Goal: Task Accomplishment & Management: Manage account settings

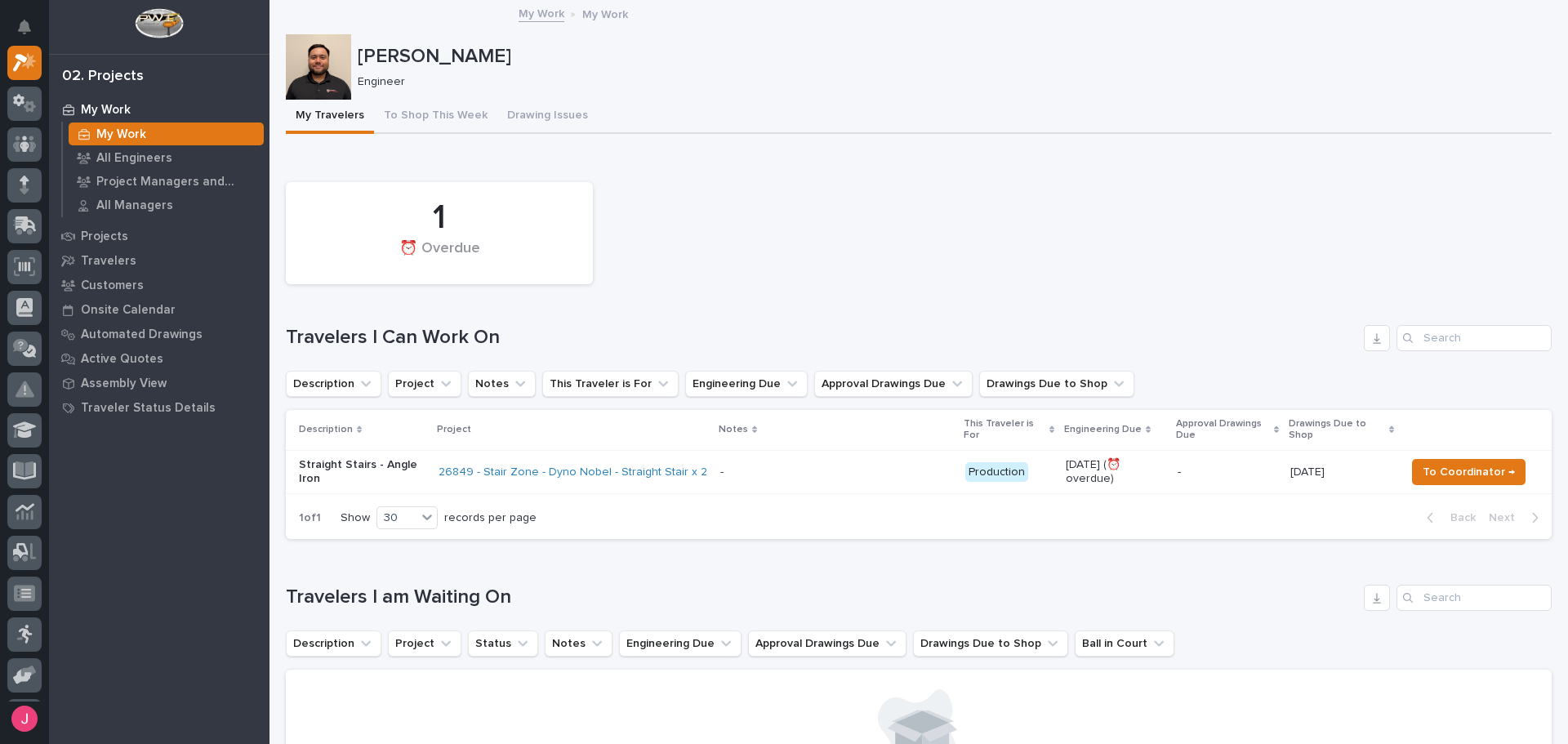
click at [898, 120] on div "My Travelers To Shop This Week Drawing Issues" at bounding box center [919, 117] width 1266 height 34
click at [125, 155] on p "All Engineers" at bounding box center [134, 158] width 76 height 14
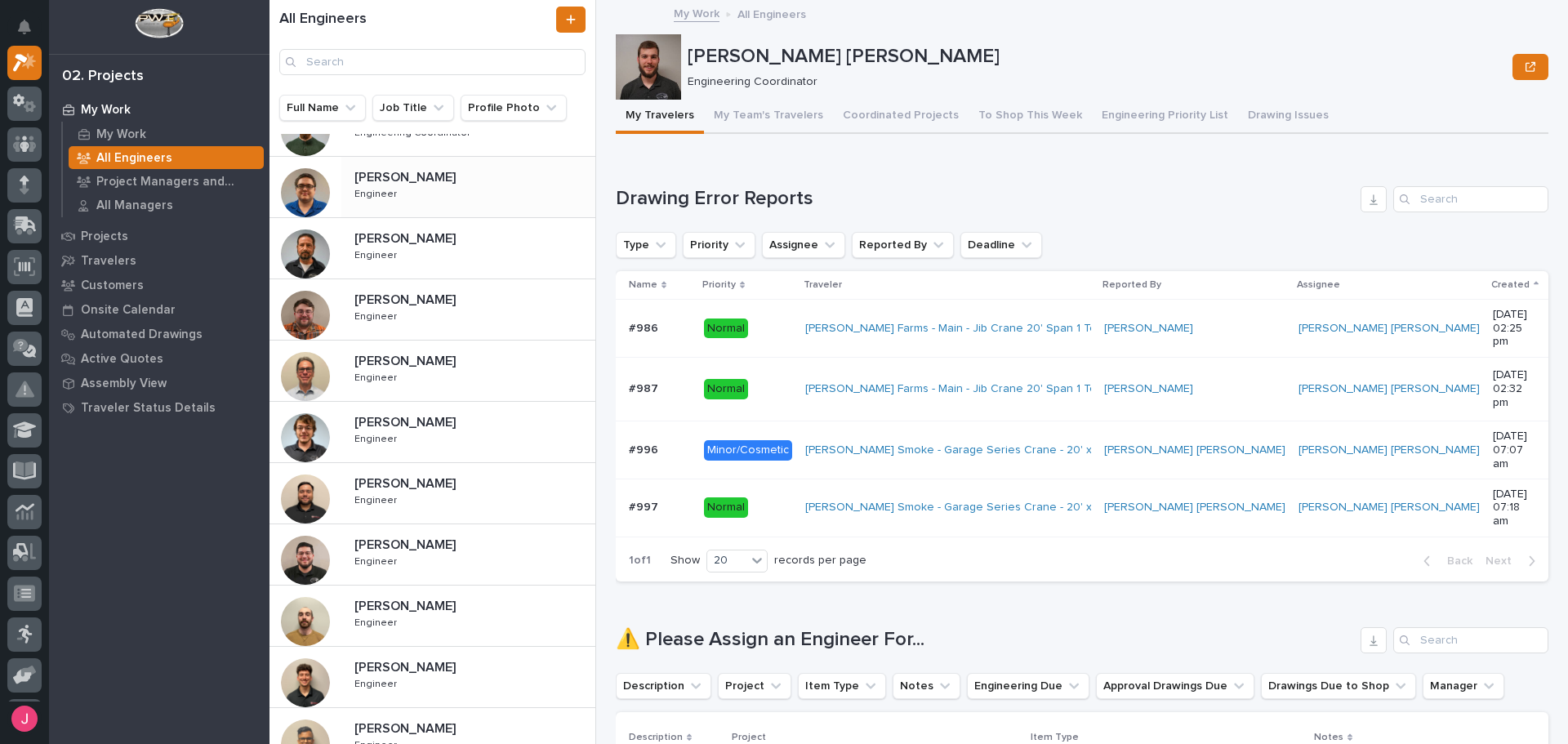
scroll to position [163, 0]
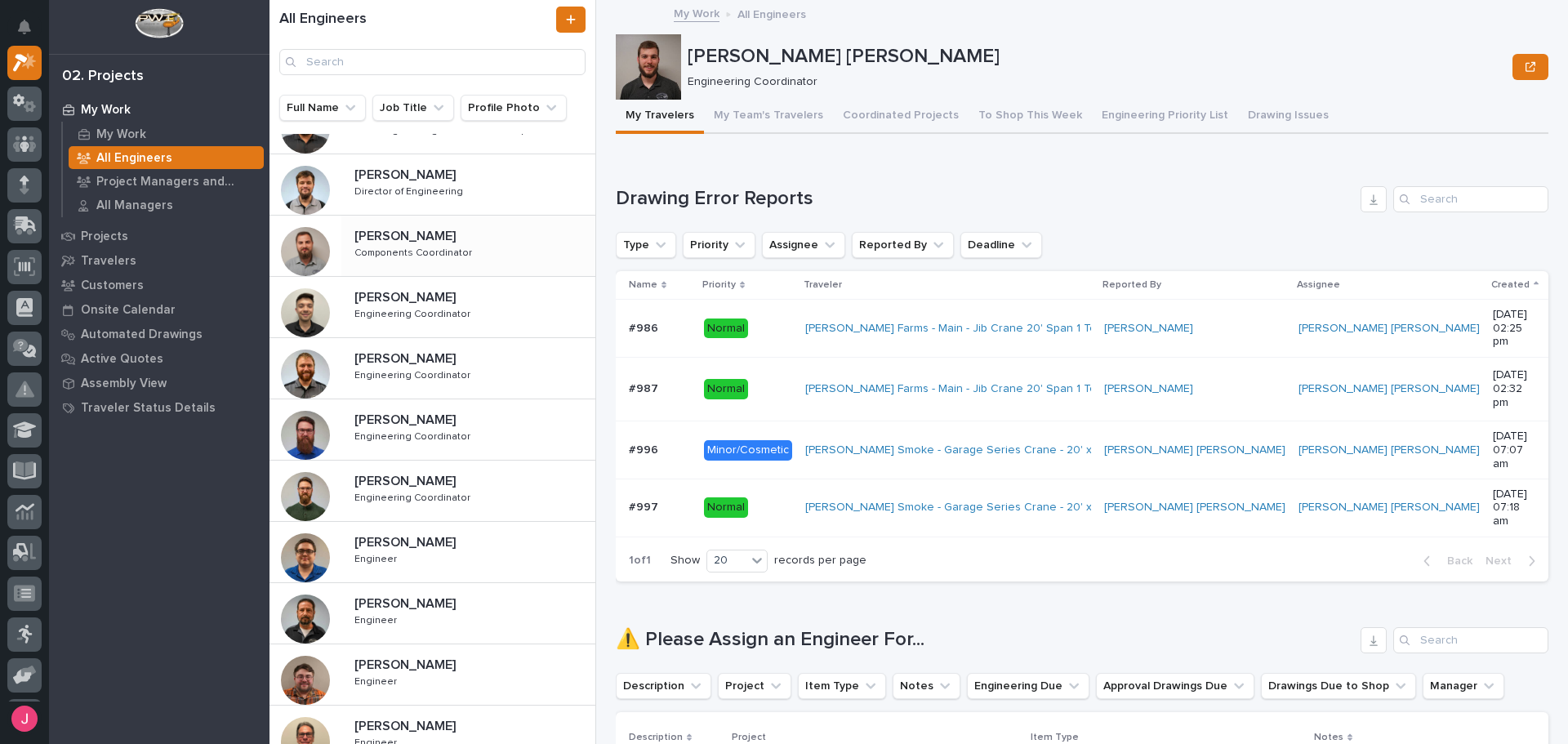
click at [448, 256] on p "Components Coordinator" at bounding box center [415, 252] width 121 height 14
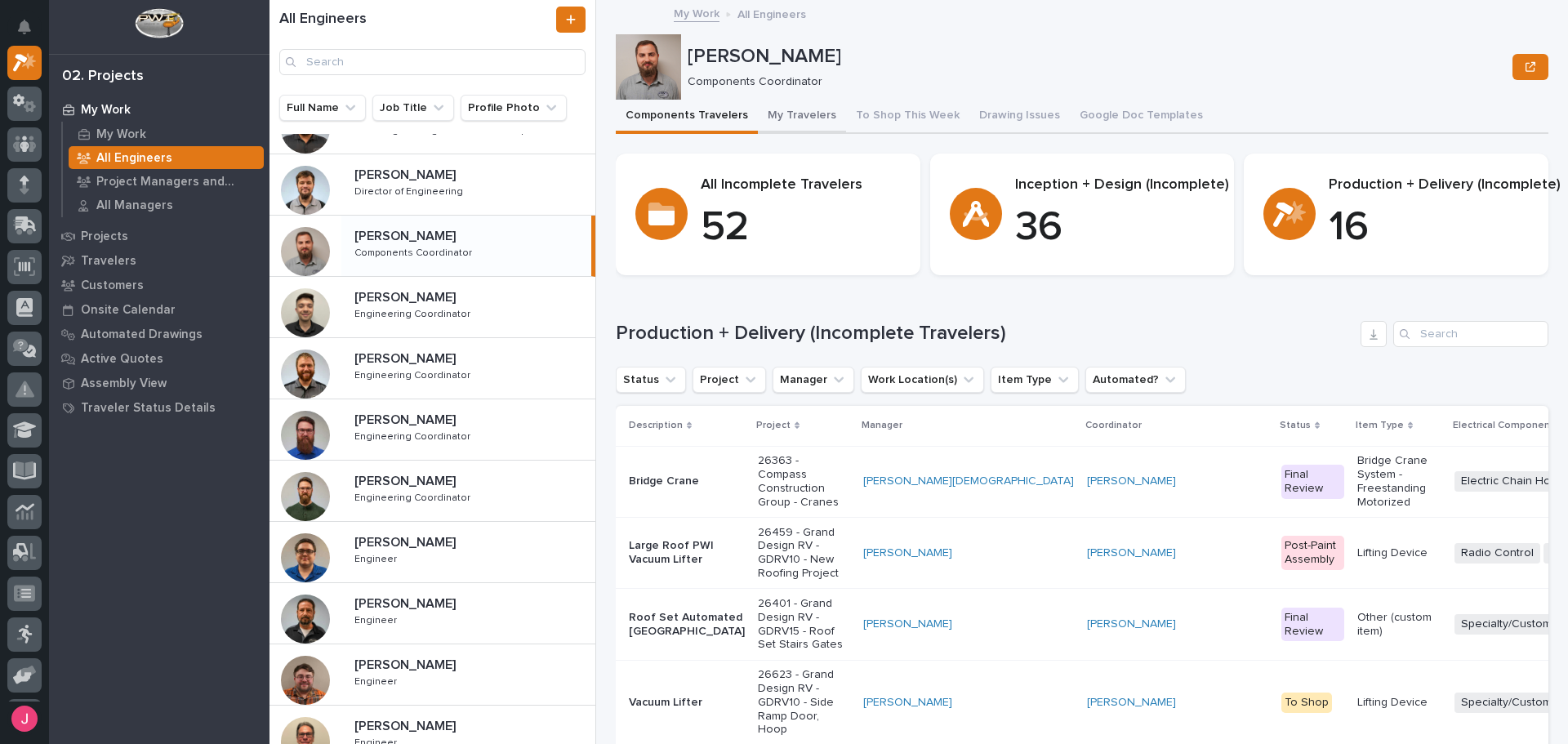
click at [796, 120] on button "My Travelers" at bounding box center [802, 117] width 88 height 34
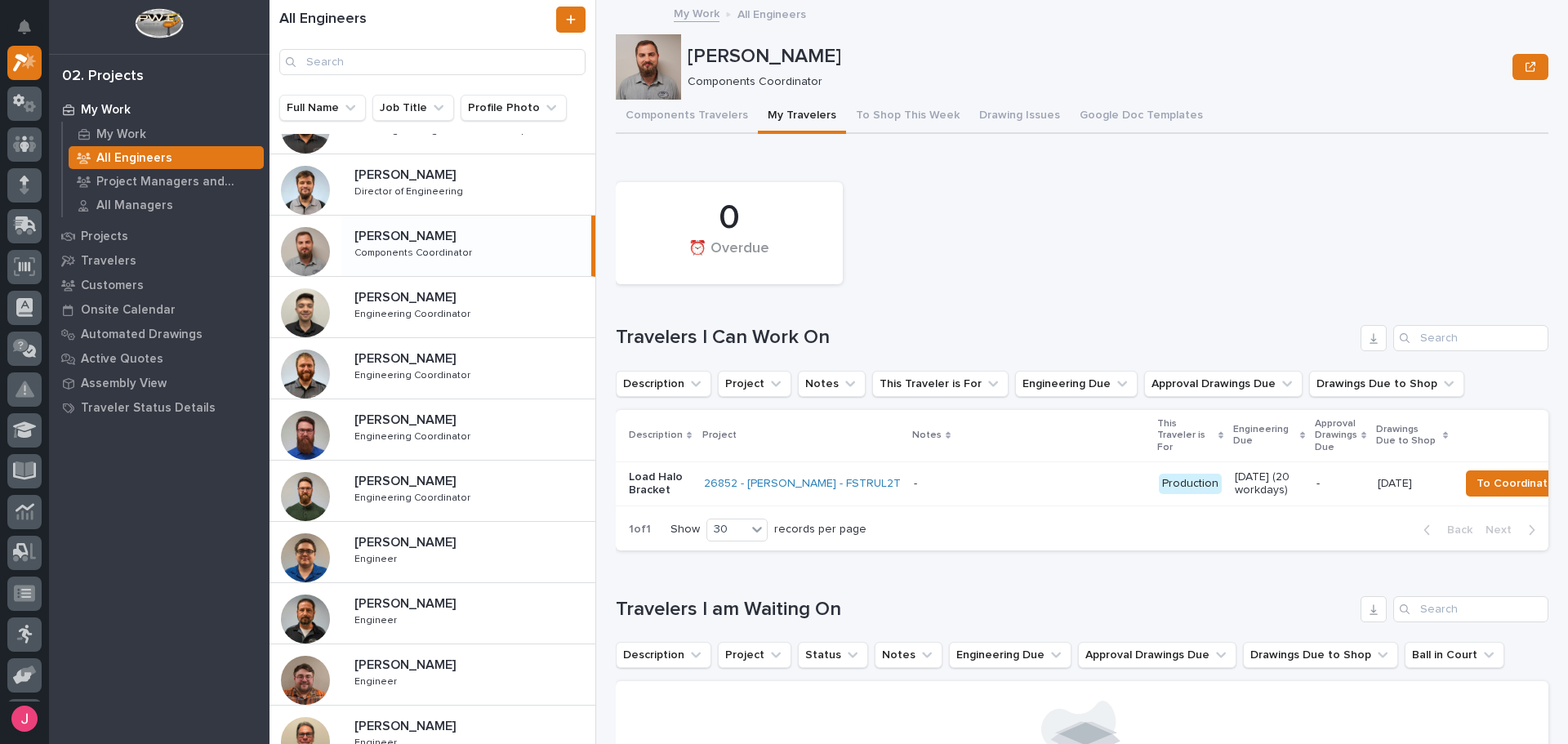
drag, startPoint x: 796, startPoint y: 120, endPoint x: 1125, endPoint y: 195, distance: 337.4
click at [1125, 195] on div "0 ⏰ Overdue" at bounding box center [1082, 233] width 949 height 119
click at [889, 120] on button "To Shop This Week" at bounding box center [908, 117] width 123 height 34
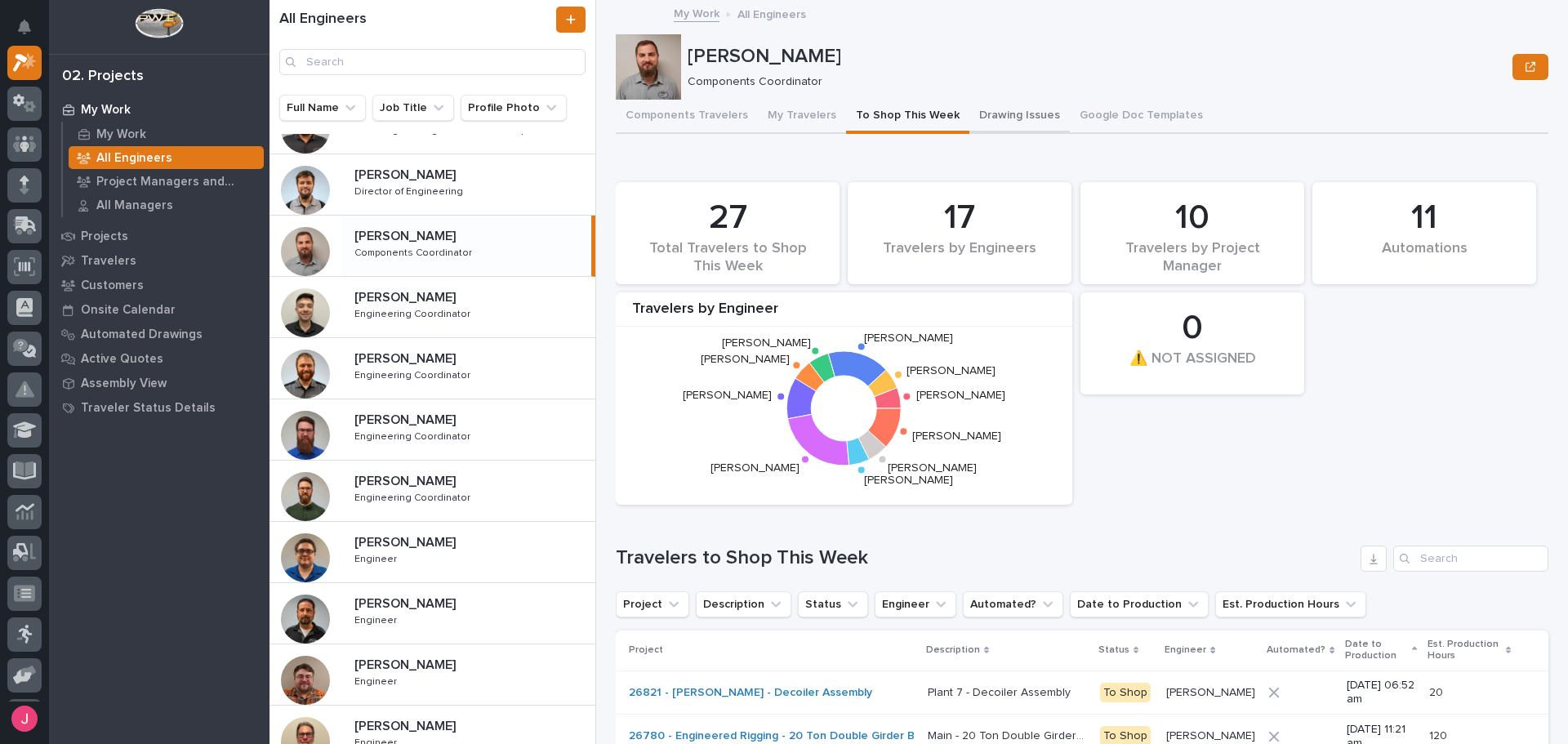
click at [1013, 121] on button "Drawing Issues" at bounding box center [1019, 117] width 101 height 34
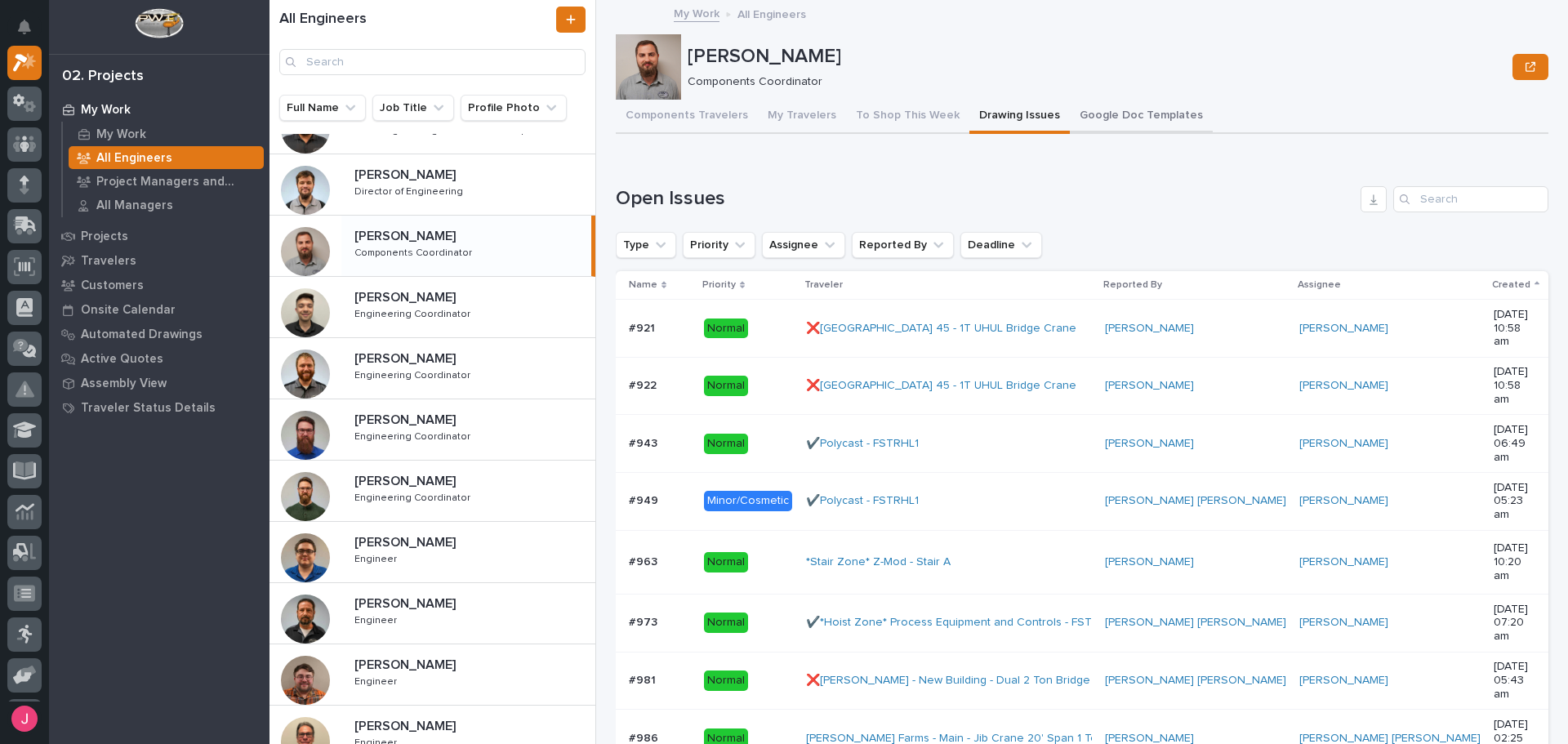
click at [1113, 117] on button "Google Doc Templates" at bounding box center [1142, 117] width 143 height 34
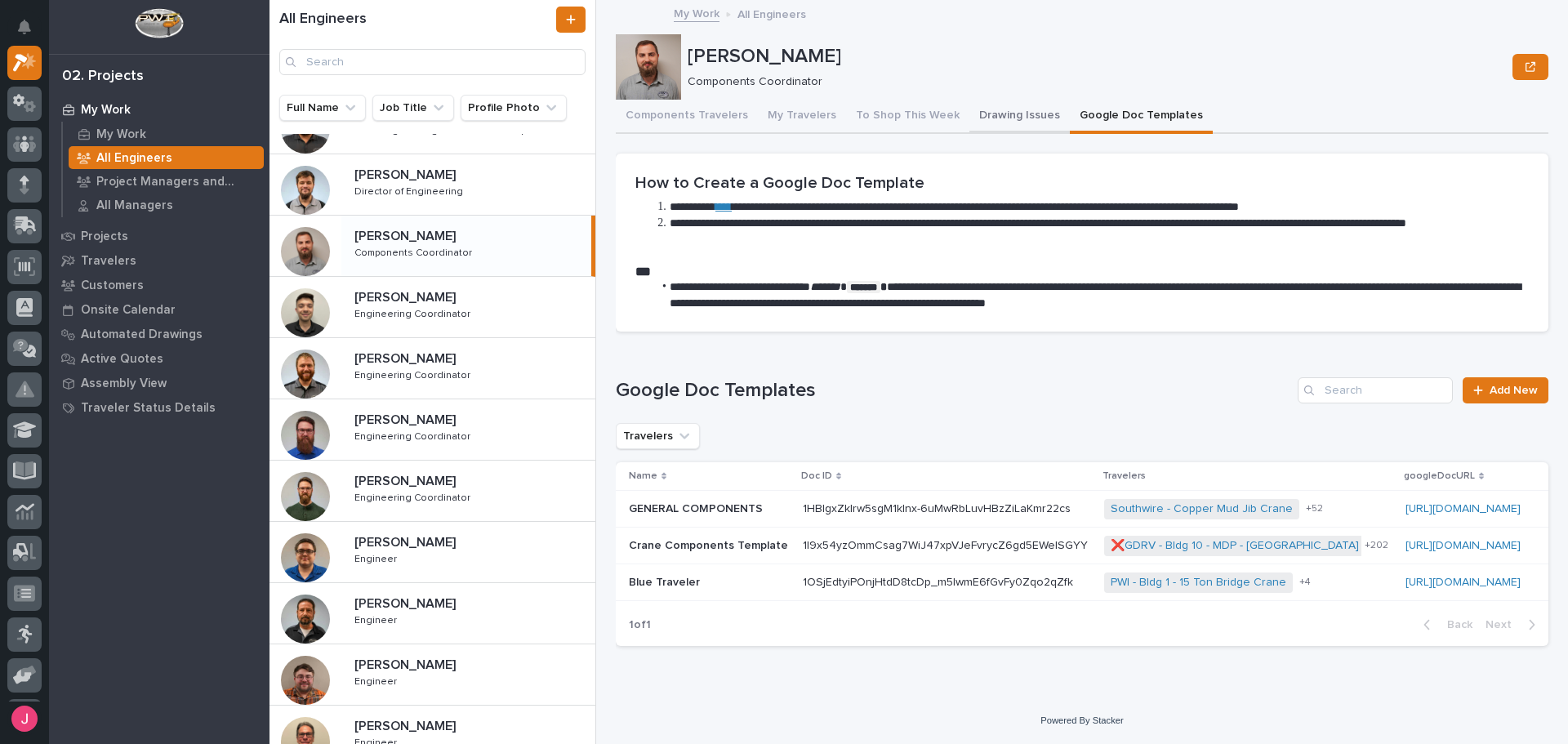
click at [982, 114] on button "Drawing Issues" at bounding box center [1019, 117] width 101 height 34
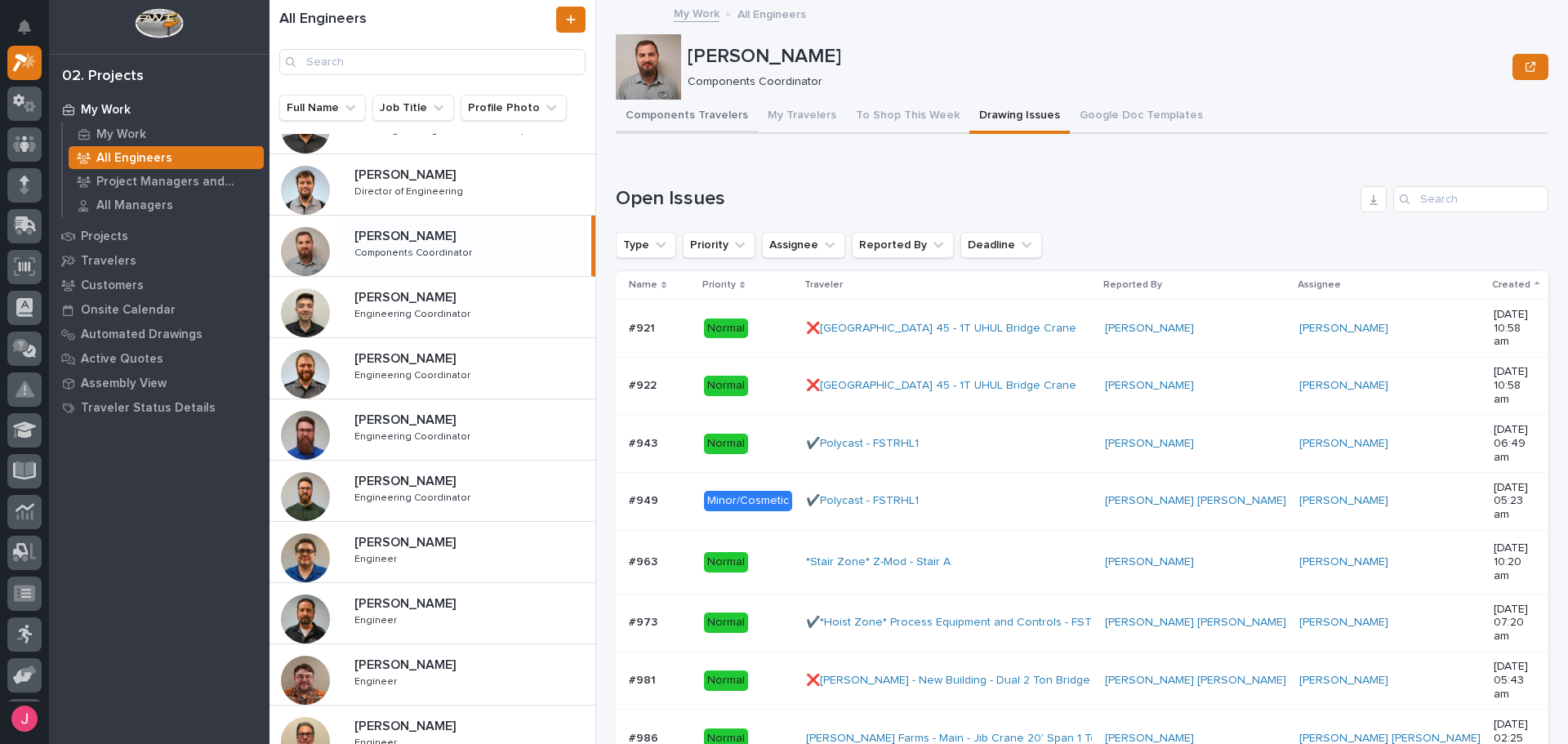
click at [713, 123] on button "Components Travelers" at bounding box center [687, 117] width 142 height 34
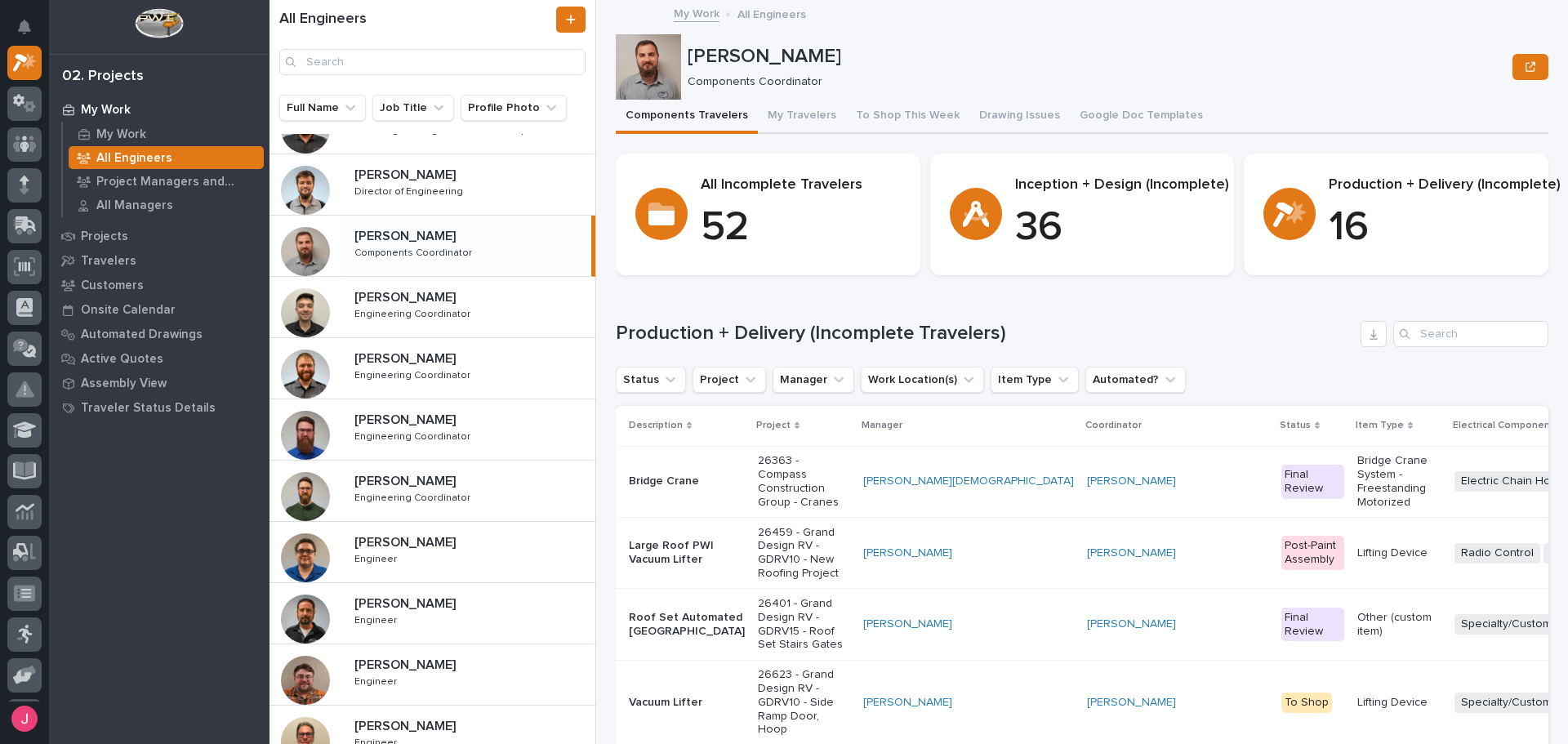
click at [1288, 63] on p "Nathan Gross" at bounding box center [1097, 56] width 819 height 24
click at [1286, 95] on div "Nathan Gross Components Coordinator" at bounding box center [1083, 66] width 933 height 65
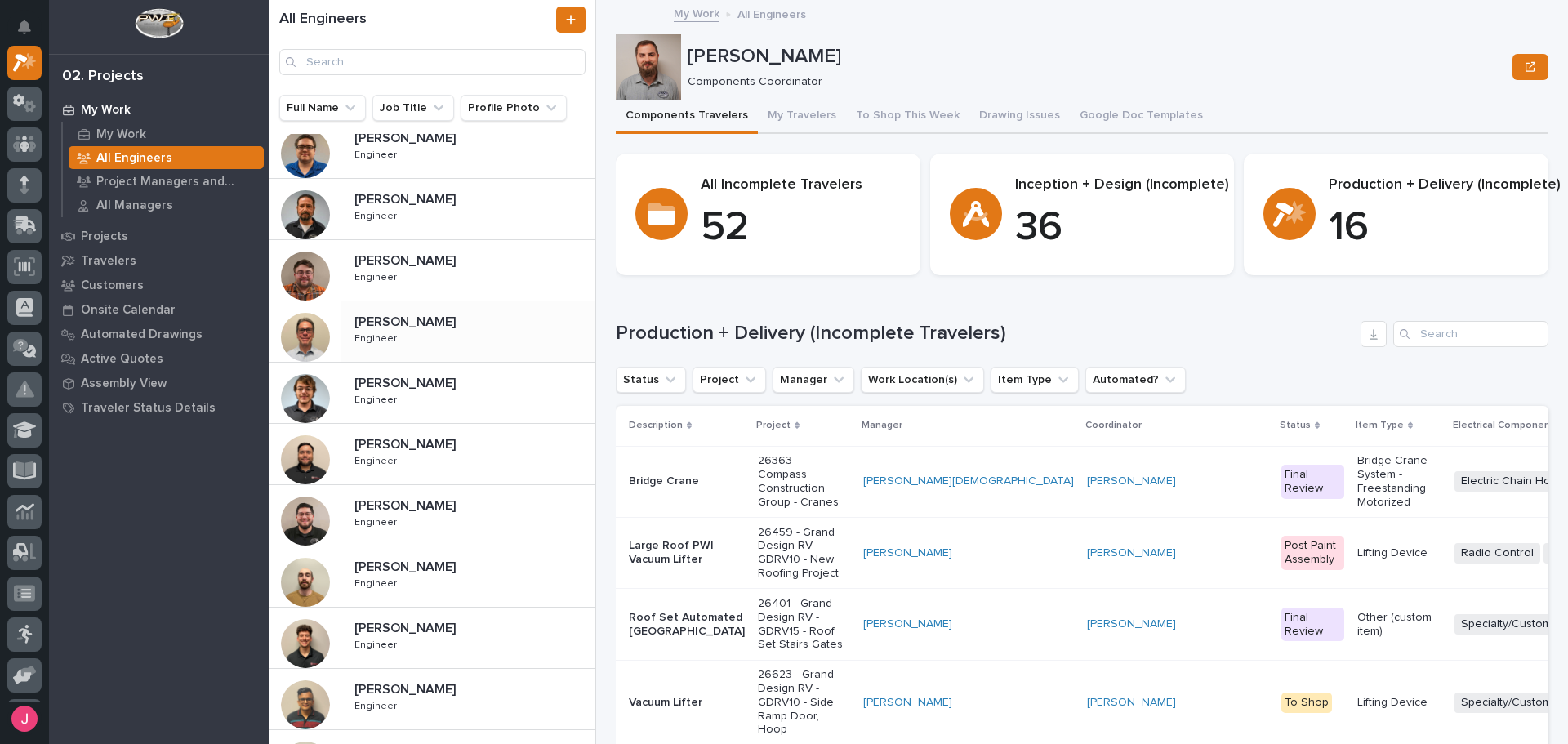
scroll to position [669, 0]
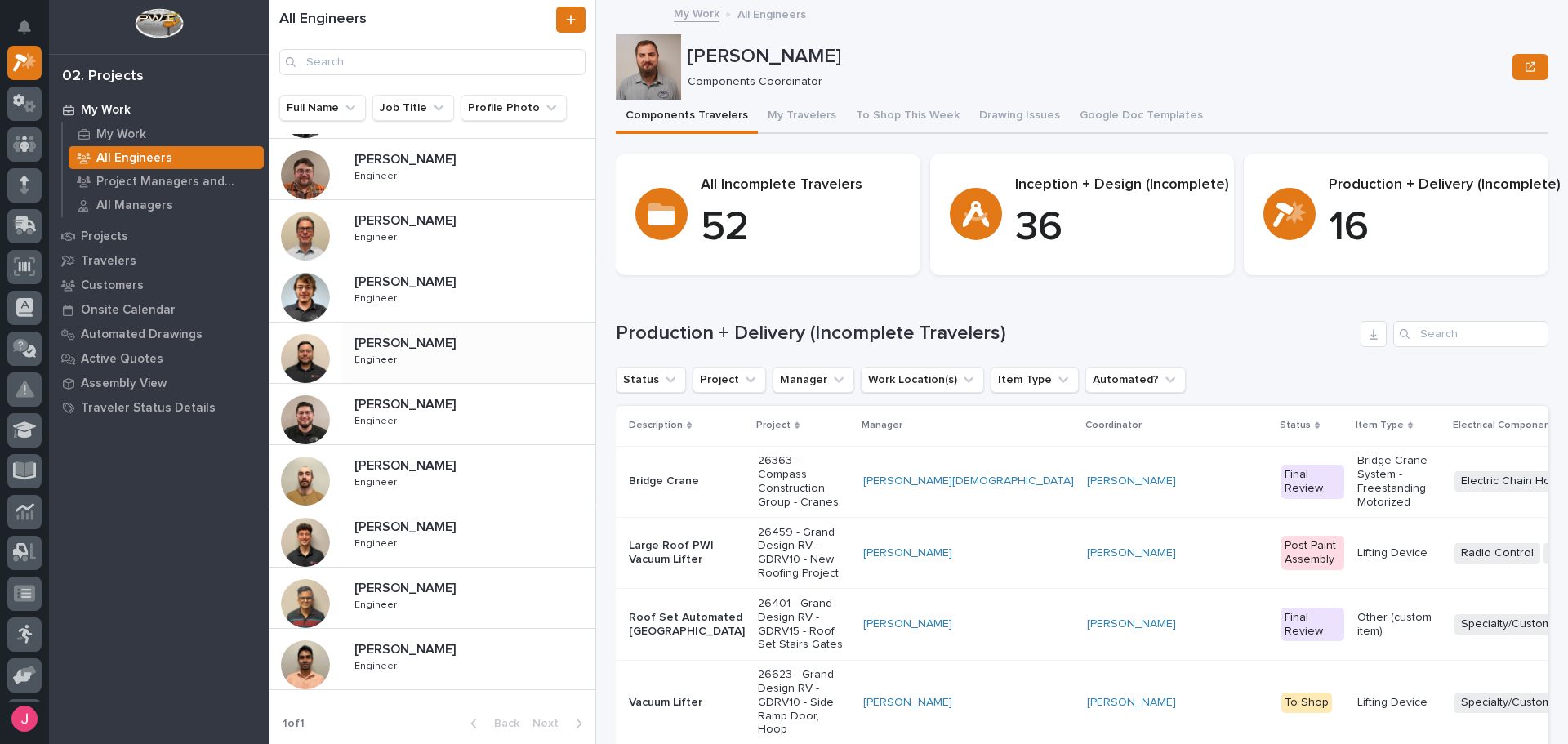
click at [415, 356] on div "Josh Nakasone Josh Nakasone Engineer Engineer" at bounding box center [468, 352] width 254 height 47
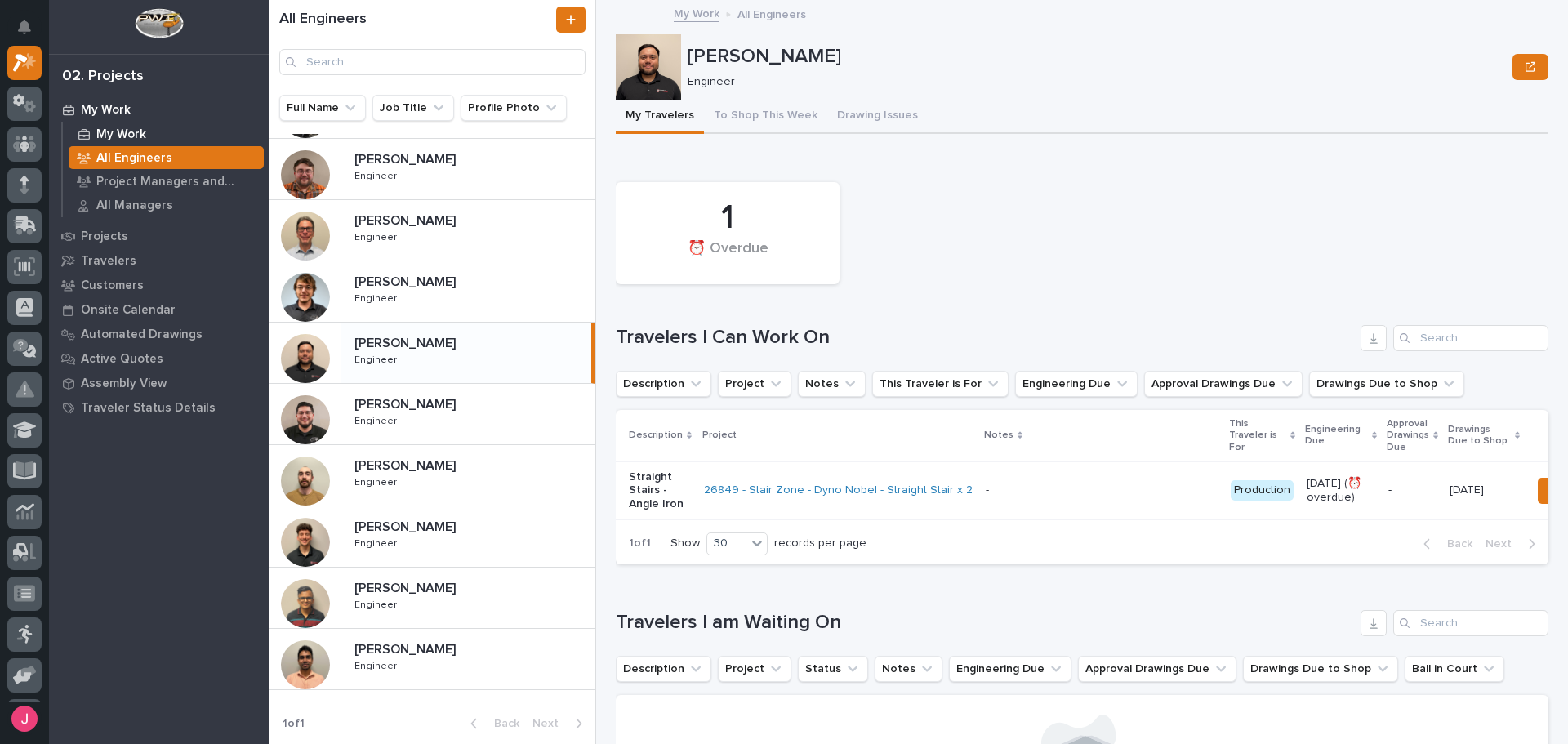
click at [167, 136] on div "My Work" at bounding box center [166, 134] width 195 height 23
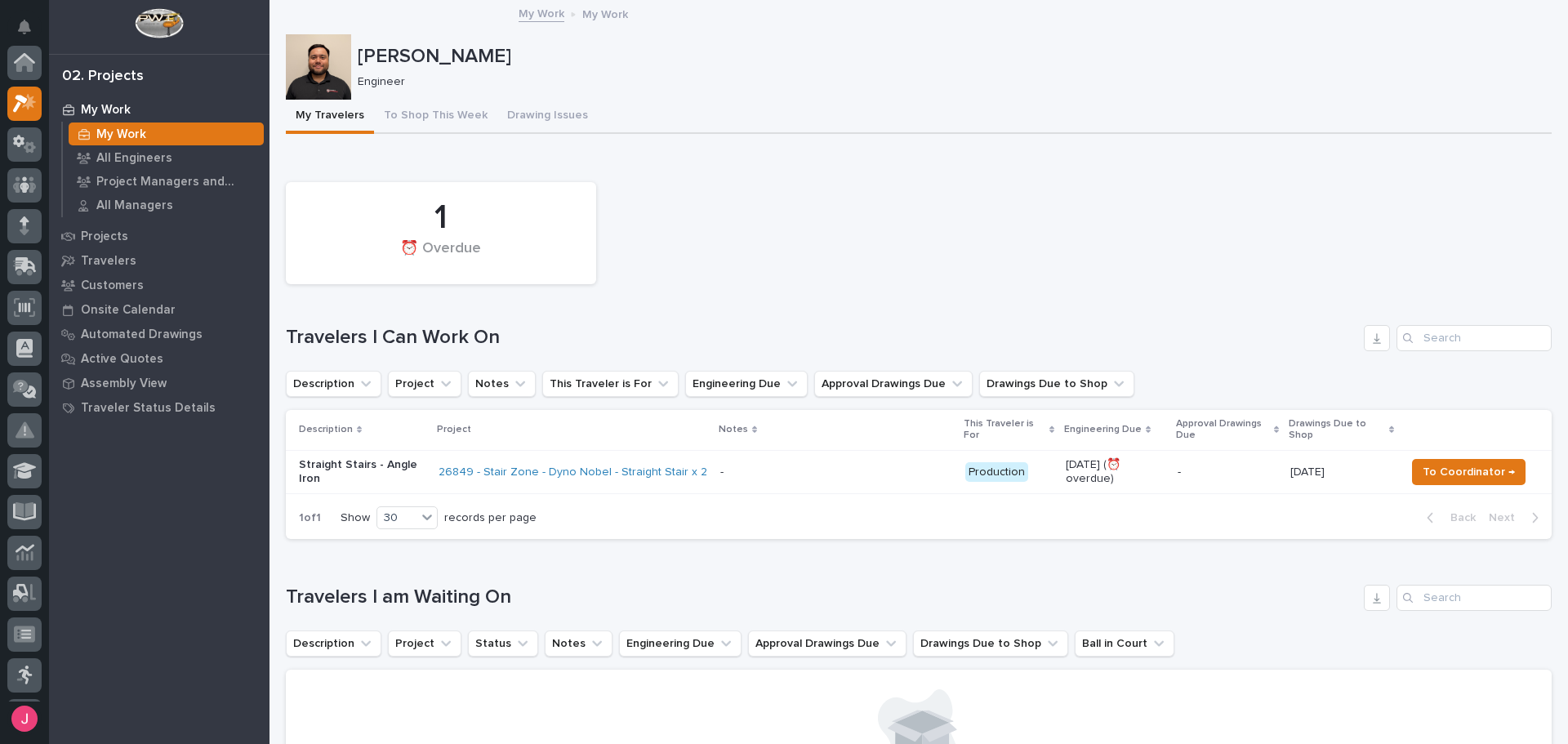
scroll to position [41, 0]
click at [922, 197] on div "1 ⏰ Overdue" at bounding box center [919, 233] width 1283 height 119
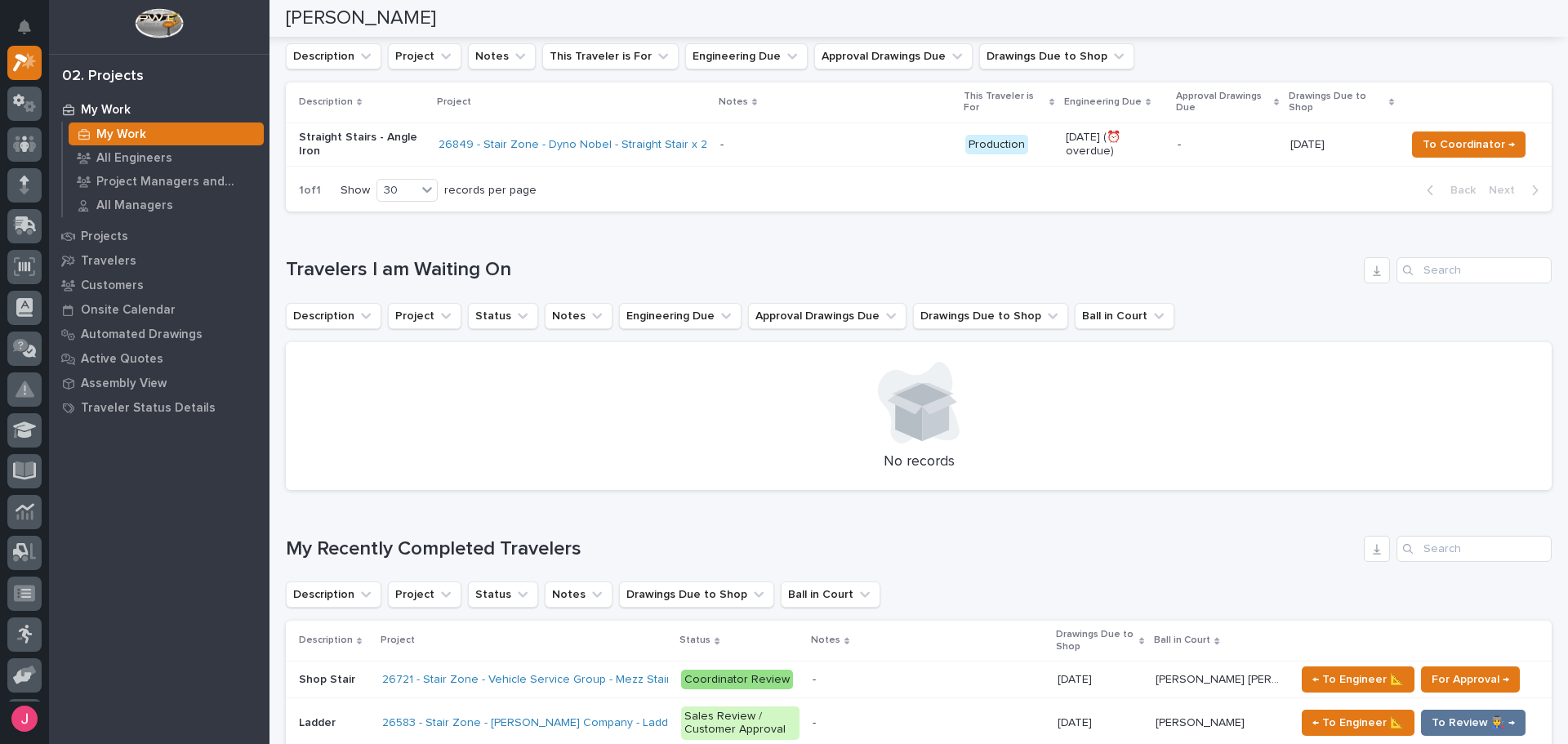
scroll to position [0, 0]
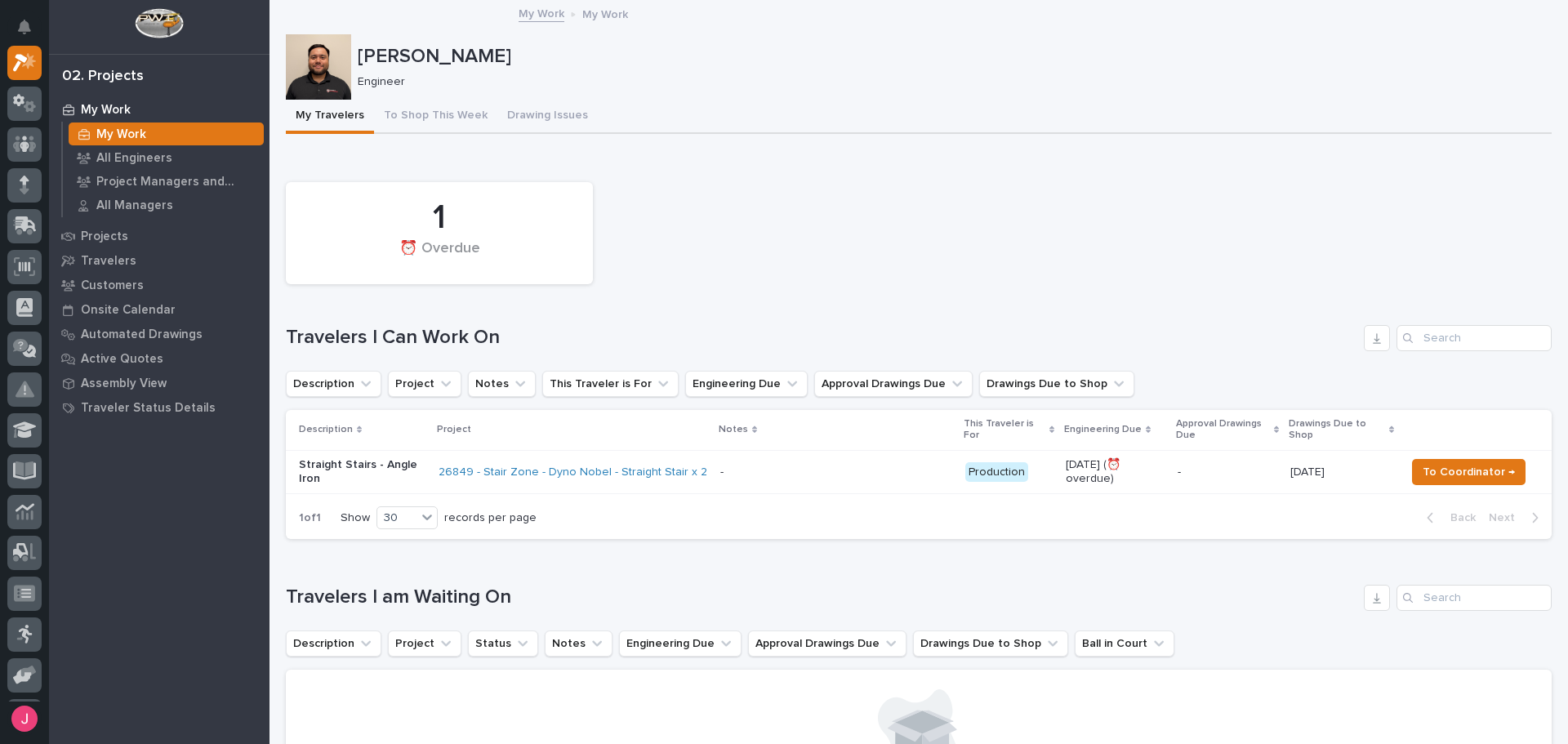
click at [1008, 157] on div "Loading... Saving… 1 ⏰ Overdue Travelers I Can Work On Description Project Note…" at bounding box center [919, 352] width 1266 height 399
drag, startPoint x: 1081, startPoint y: 249, endPoint x: 1138, endPoint y: 32, distance: 224.4
click at [1081, 247] on div "1 ⏰ Overdue" at bounding box center [919, 233] width 1283 height 119
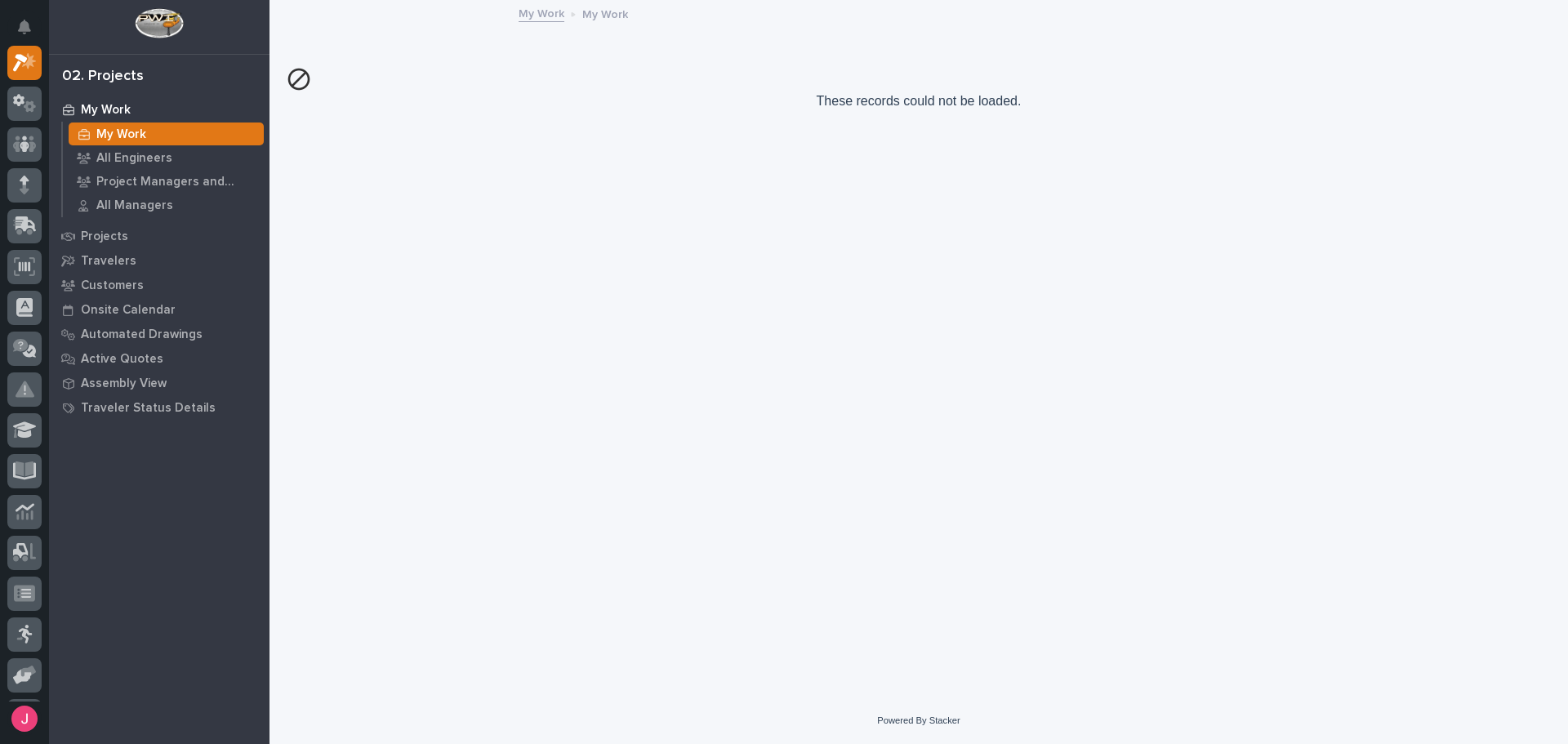
click at [847, 236] on div "Loading... Saving… Loading... Saving… These records could not be loaded." at bounding box center [919, 329] width 1283 height 655
click at [29, 112] on icon at bounding box center [30, 106] width 12 height 12
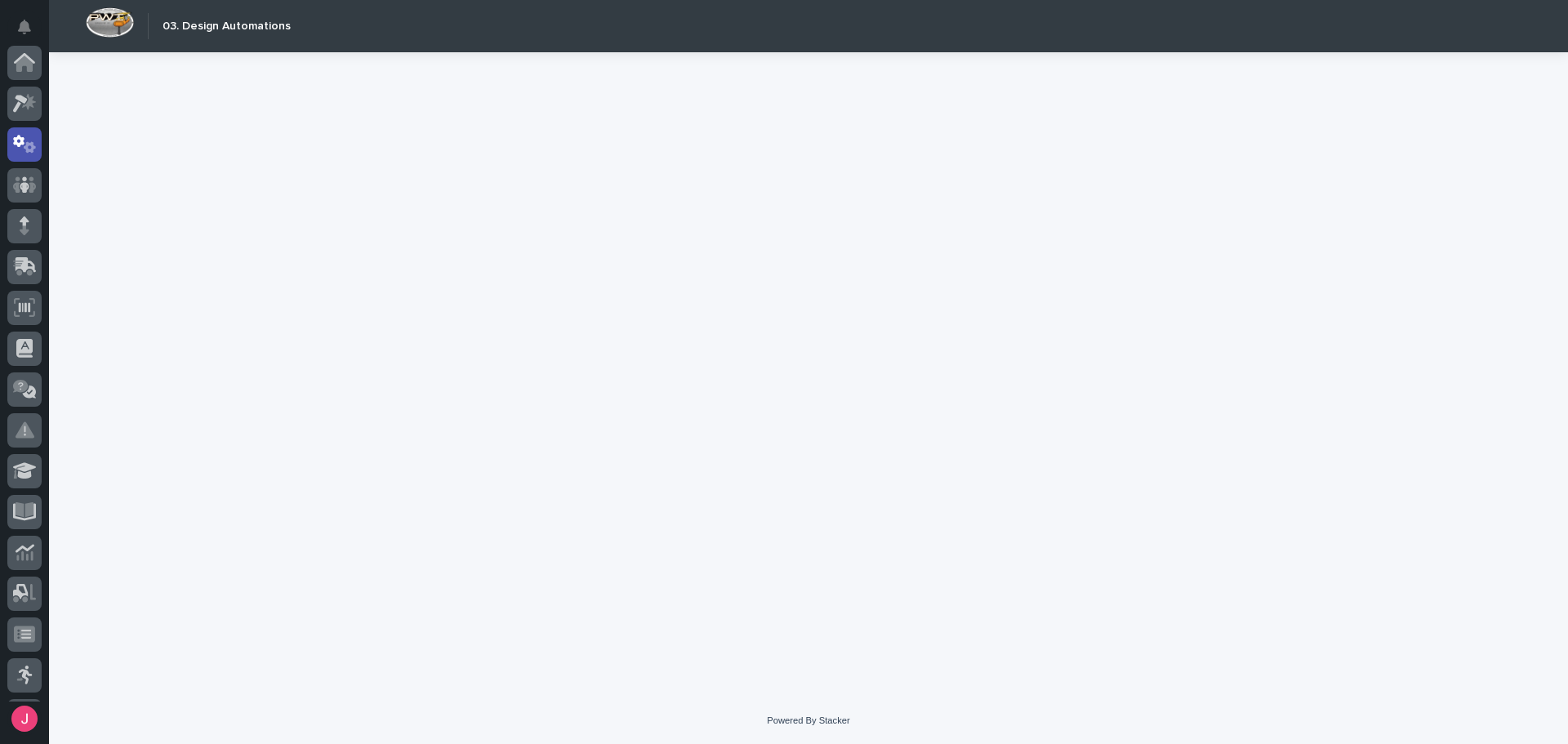
scroll to position [82, 0]
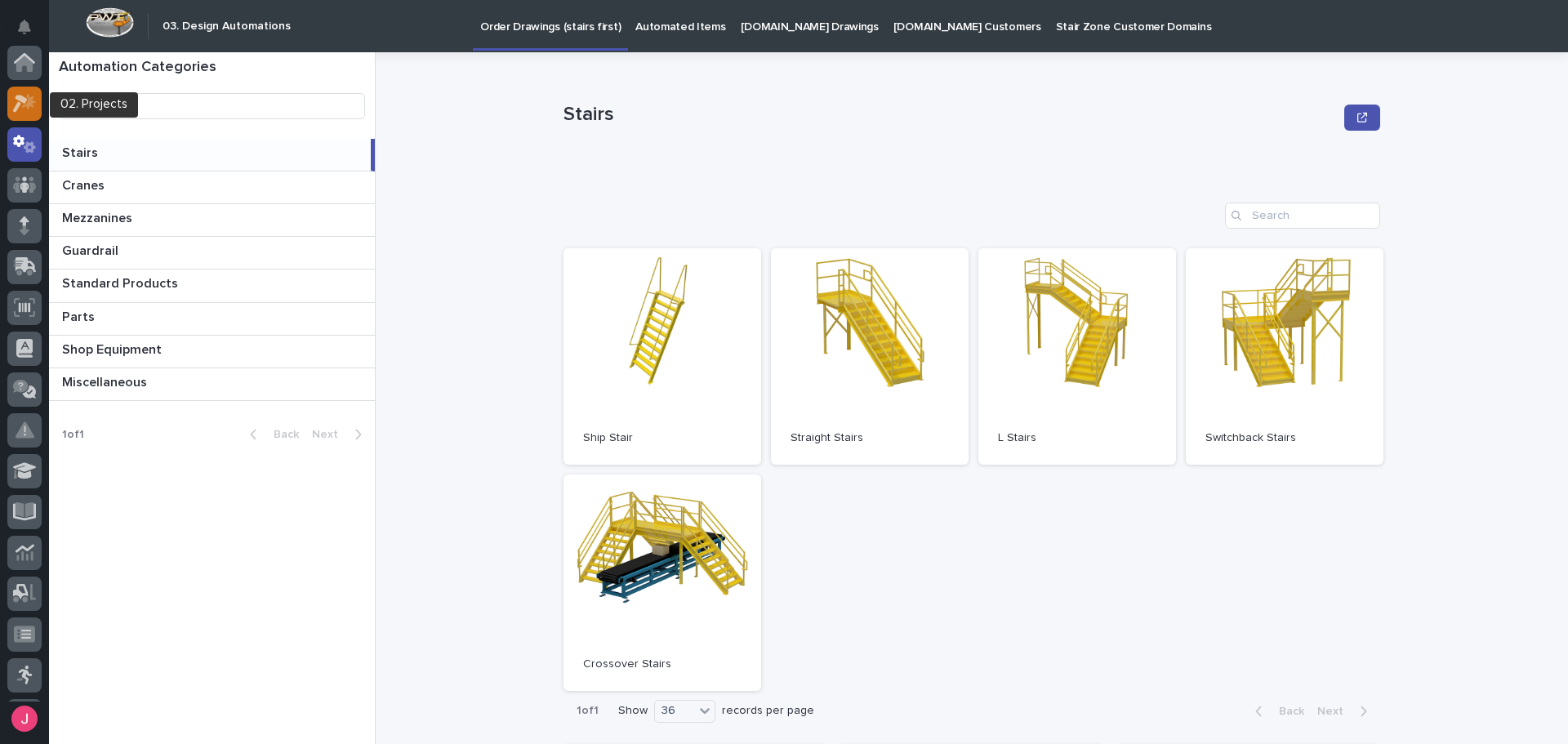
click at [26, 100] on icon at bounding box center [21, 103] width 14 height 18
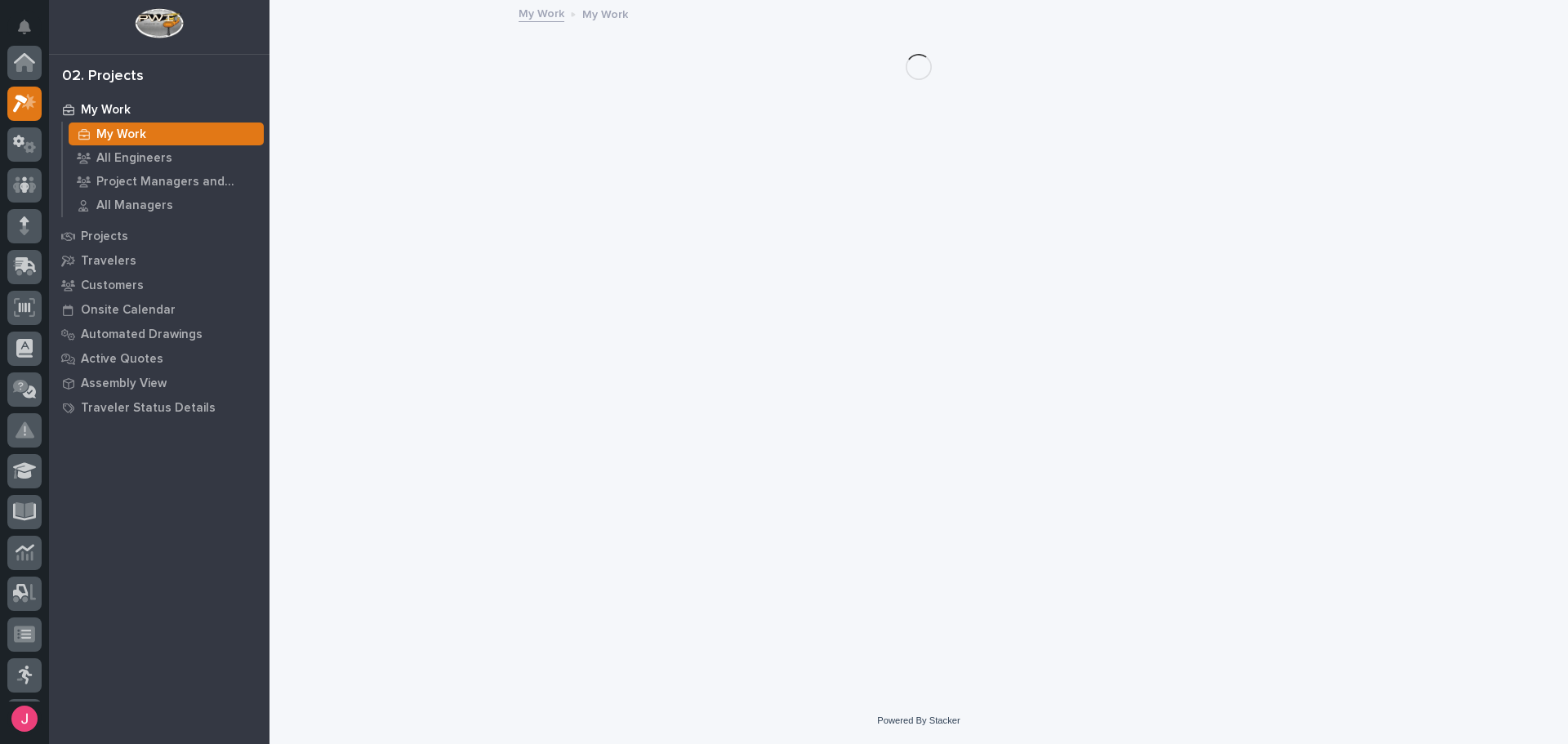
scroll to position [41, 0]
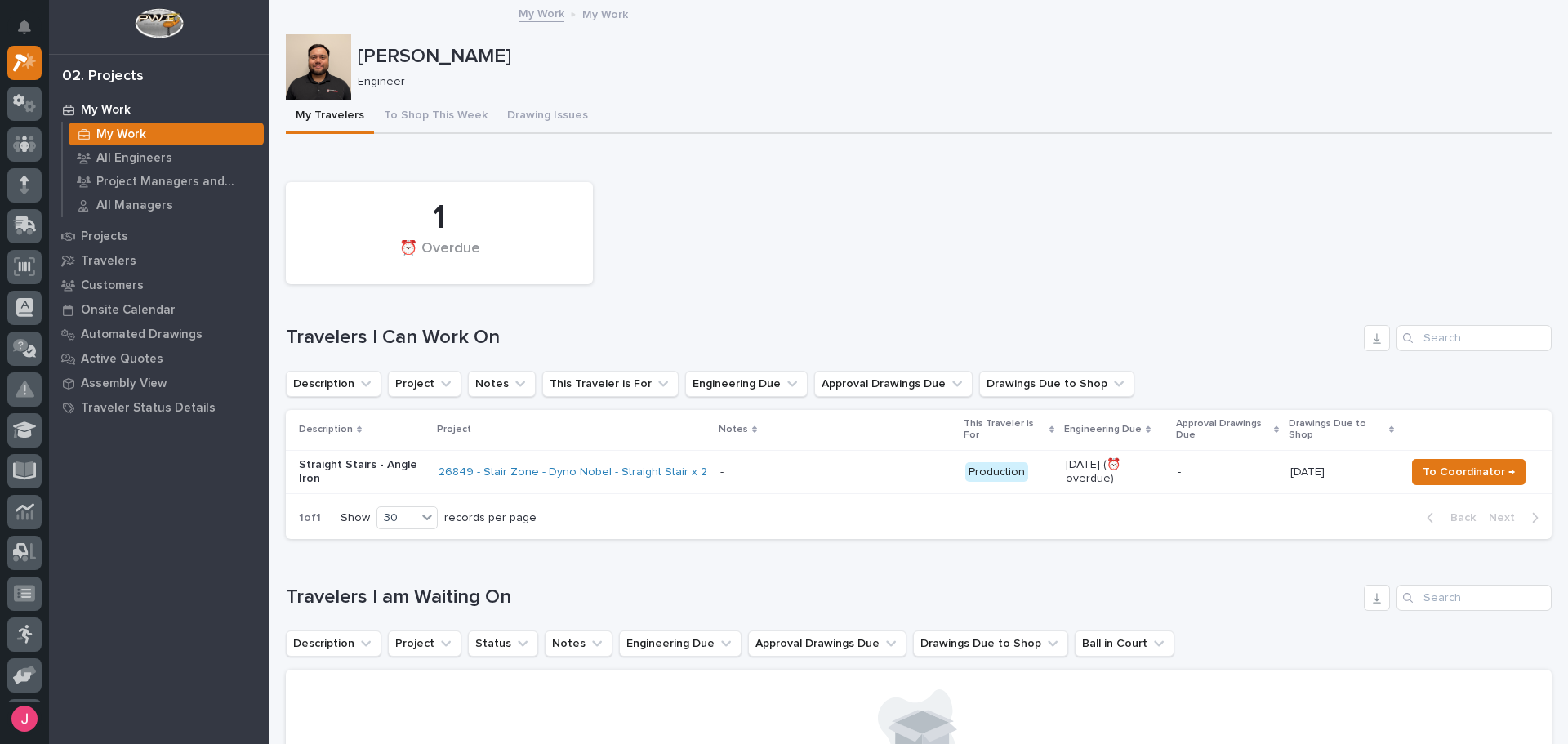
drag, startPoint x: 791, startPoint y: 140, endPoint x: 779, endPoint y: 88, distance: 53.4
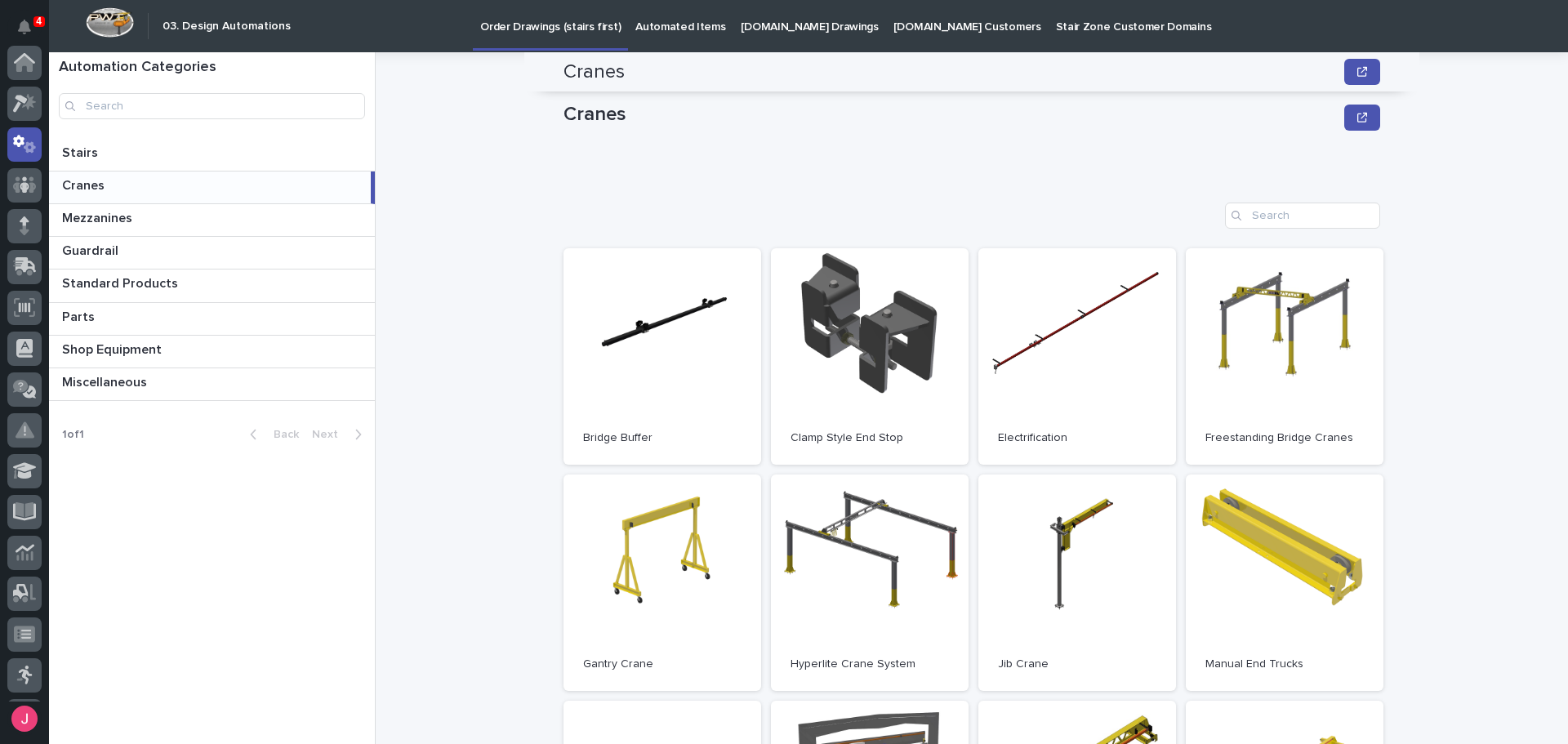
scroll to position [327, 0]
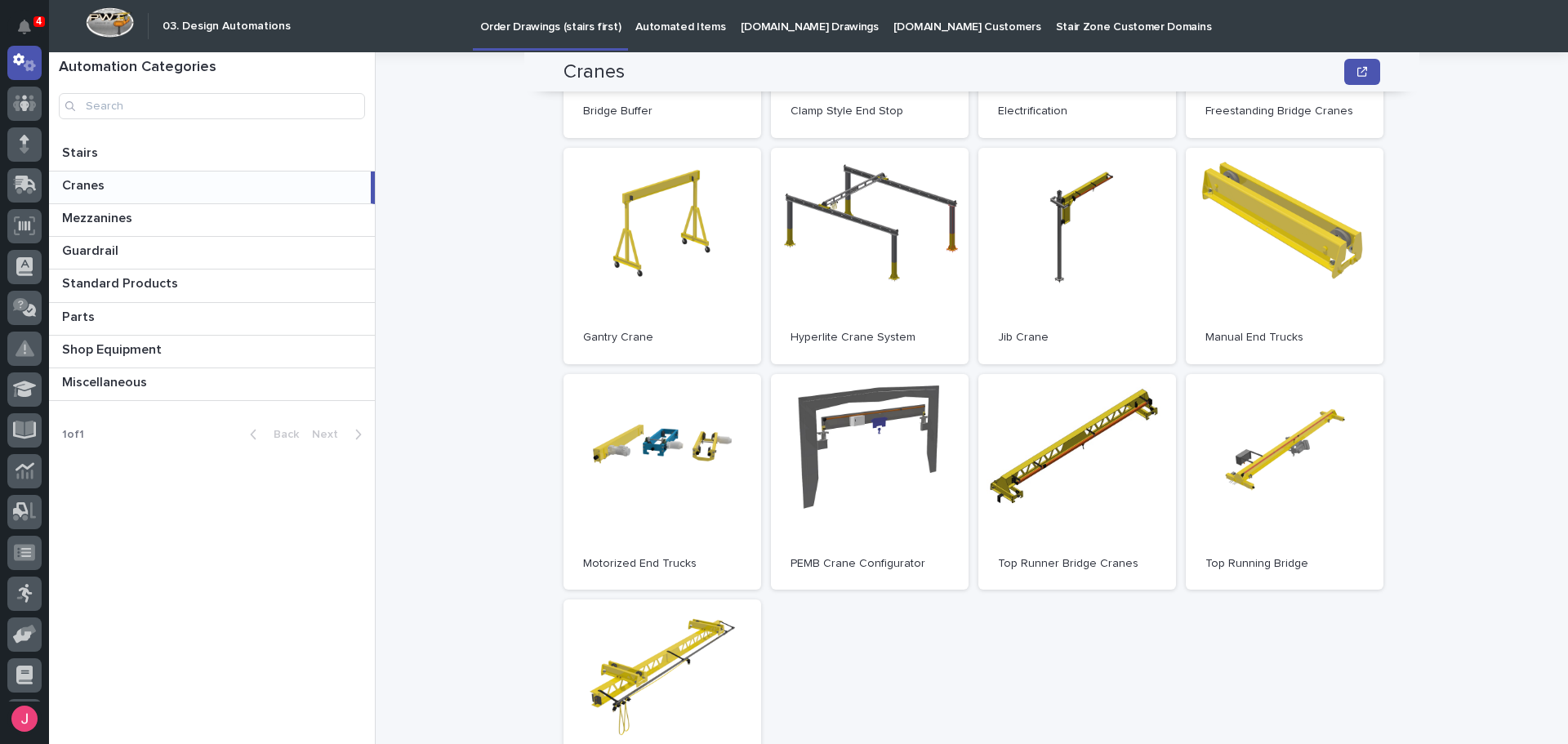
click at [456, 225] on div "Cranes Cranes Sorry, there was an error saving your record. Please try again. P…" at bounding box center [981, 399] width 1173 height 692
click at [13, 24] on button "Notifications" at bounding box center [24, 27] width 34 height 34
click at [442, 211] on div "Cranes Cranes Sorry, there was an error saving your record. Please try again. P…" at bounding box center [981, 399] width 1173 height 692
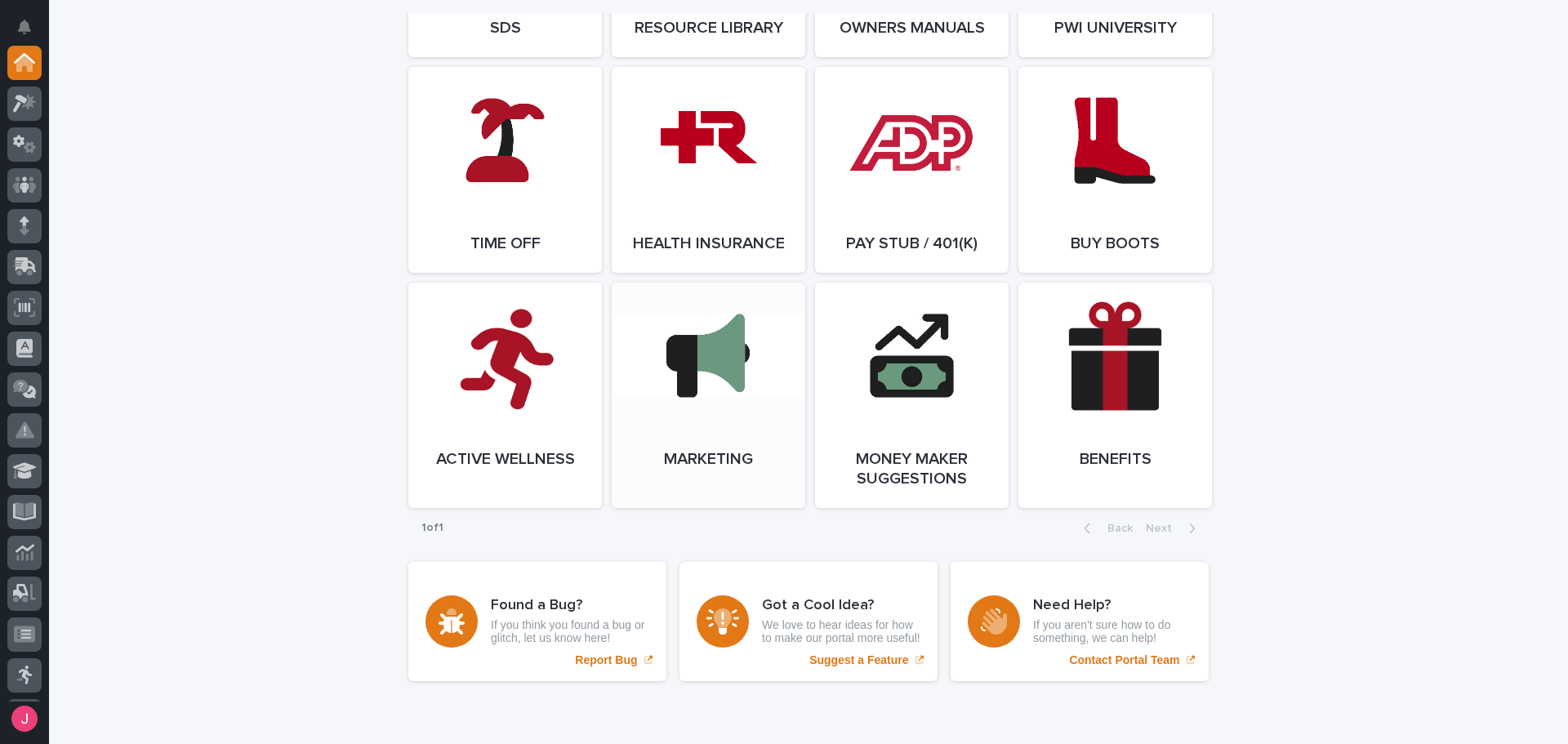
scroll to position [3022, 0]
